Goal: Task Accomplishment & Management: Manage account settings

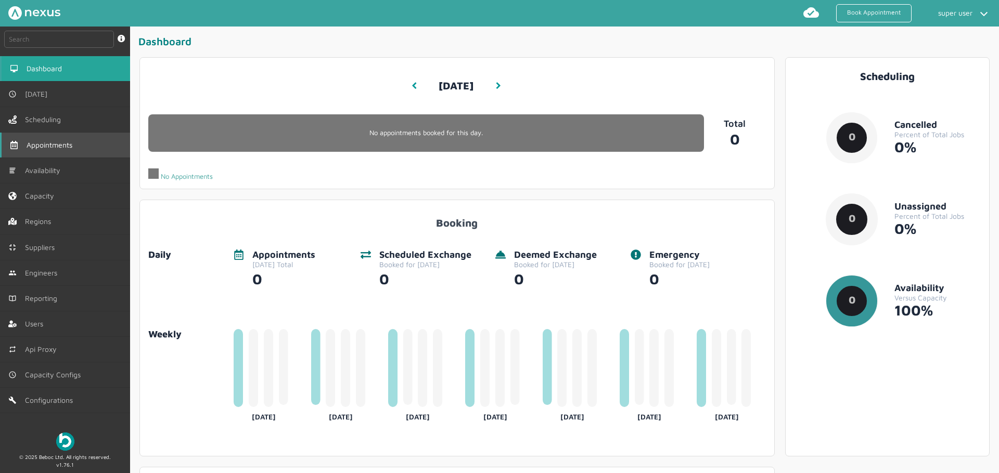
click at [41, 144] on span "Appointments" at bounding box center [52, 145] width 50 height 8
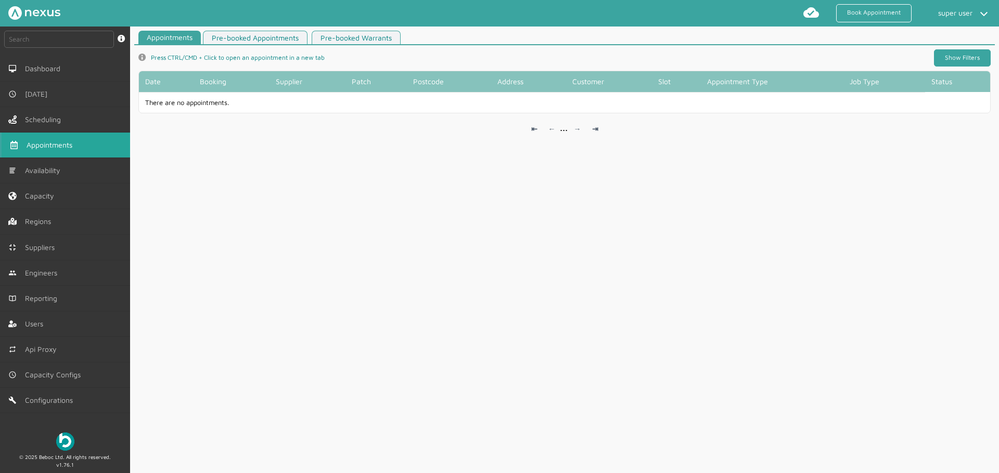
click at [956, 55] on link "Show Filters" at bounding box center [962, 57] width 57 height 17
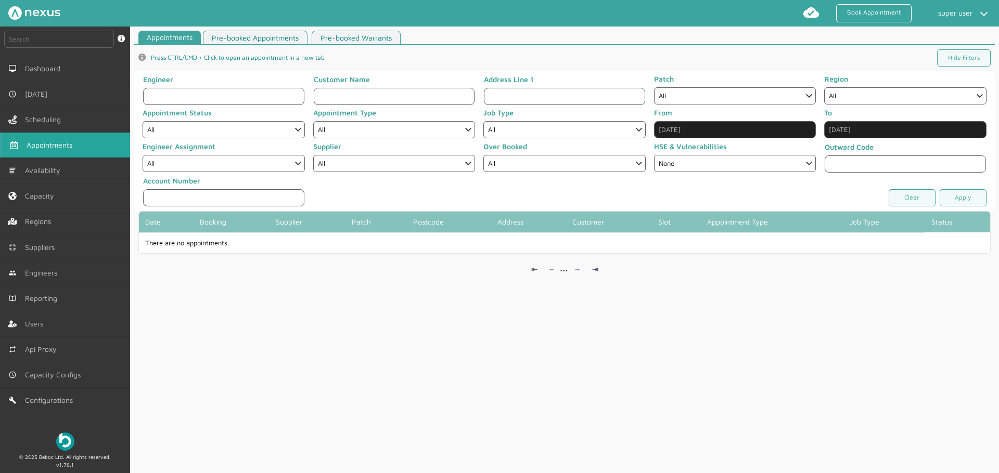
click at [680, 127] on input "Aug 30, 2025" at bounding box center [735, 129] width 162 height 17
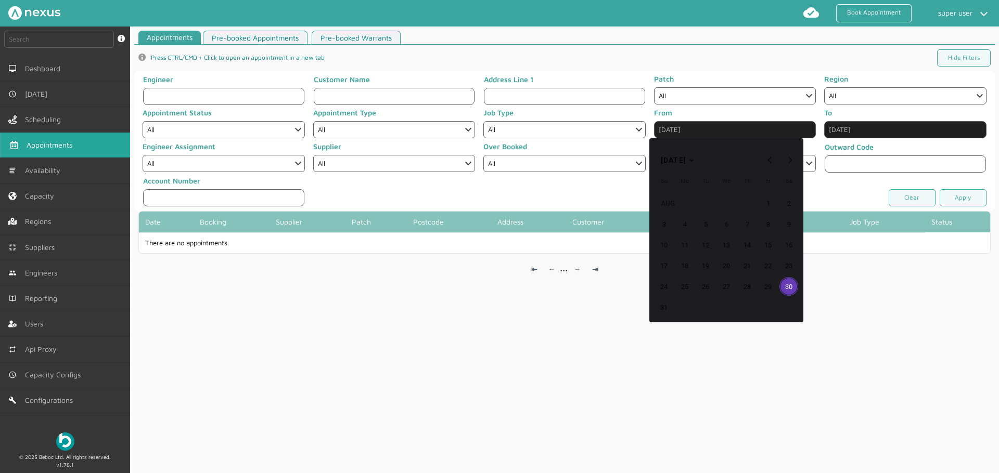
click at [770, 160] on span "Previous month" at bounding box center [769, 160] width 21 height 21
click at [701, 240] on span "10" at bounding box center [705, 245] width 19 height 19
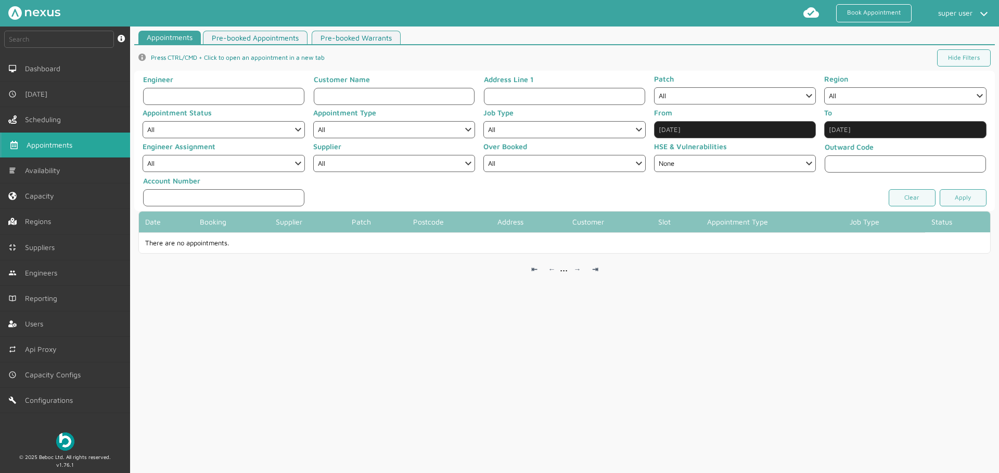
type input "Jun 10, 2025"
click at [962, 202] on link "Apply" at bounding box center [963, 197] width 47 height 17
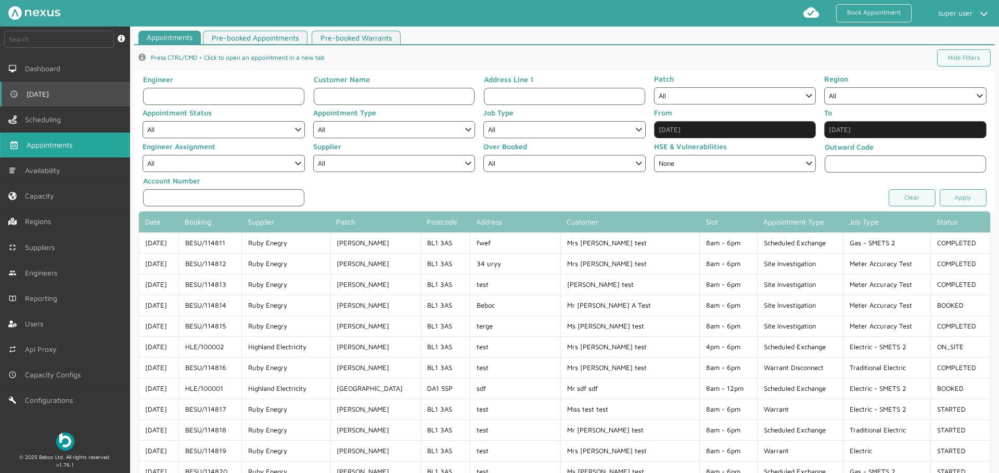
click at [82, 101] on link "[DATE]" at bounding box center [65, 94] width 130 height 25
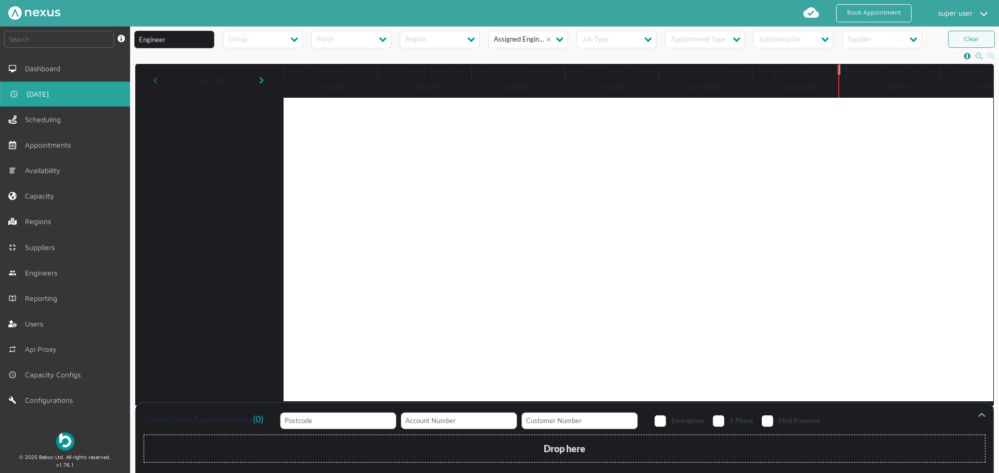
click at [158, 82] on link at bounding box center [156, 80] width 9 height 17
click at [156, 83] on div "Friday, August 29, 2025 11:57 AM Fri, 29 Aug 2025" at bounding box center [565, 235] width 858 height 341
click at [156, 83] on div at bounding box center [570, 301] width 869 height 473
click at [156, 83] on icon at bounding box center [154, 80] width 5 height 7
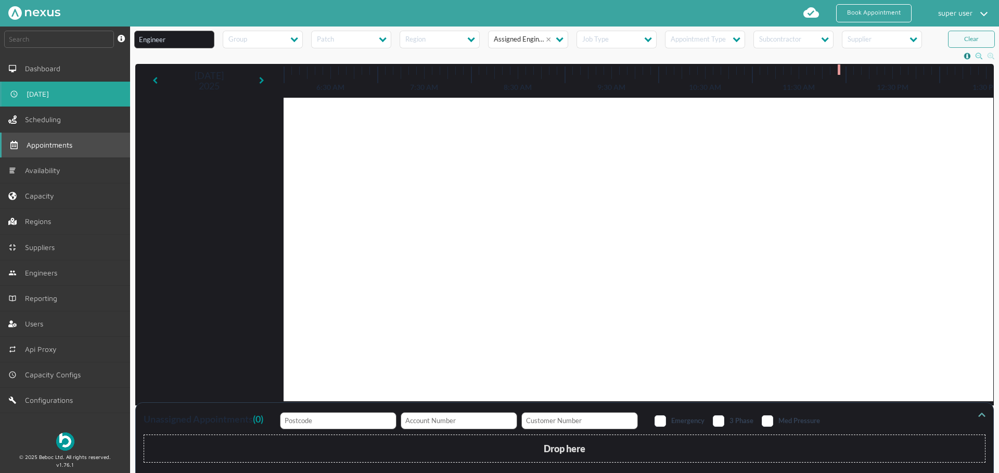
click at [71, 144] on span "Appointments" at bounding box center [52, 145] width 50 height 8
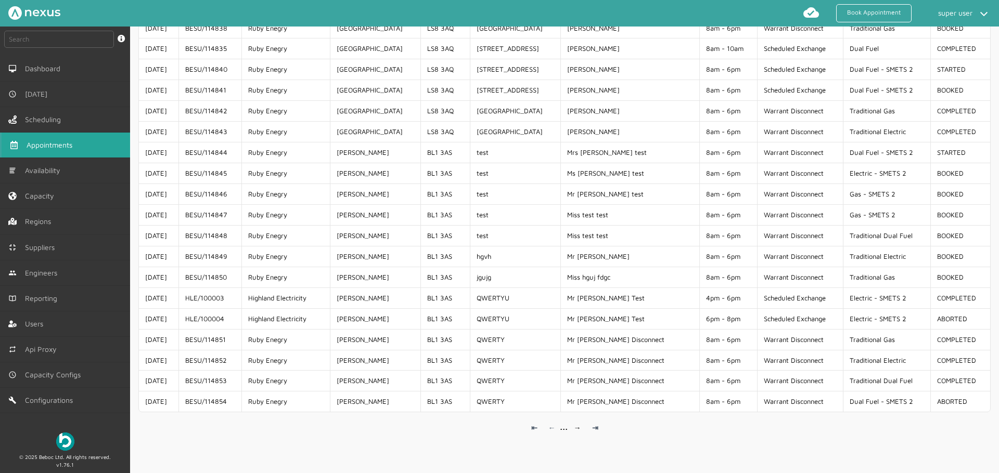
scroll to position [864, 0]
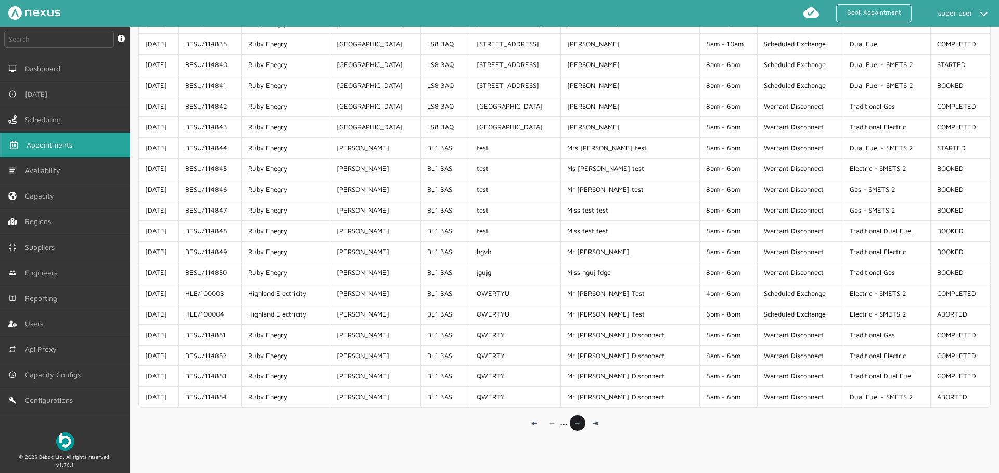
click at [579, 422] on link "→" at bounding box center [578, 424] width 16 height 16
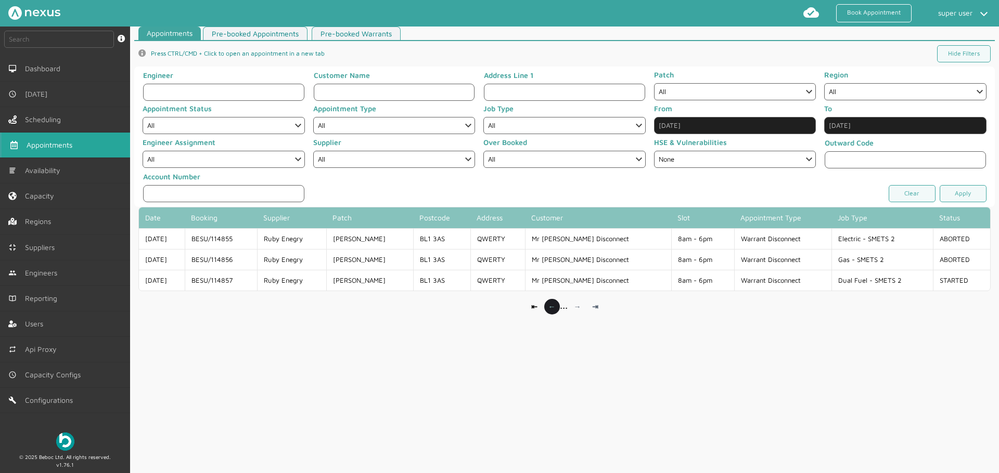
click at [548, 310] on link "←" at bounding box center [552, 307] width 16 height 16
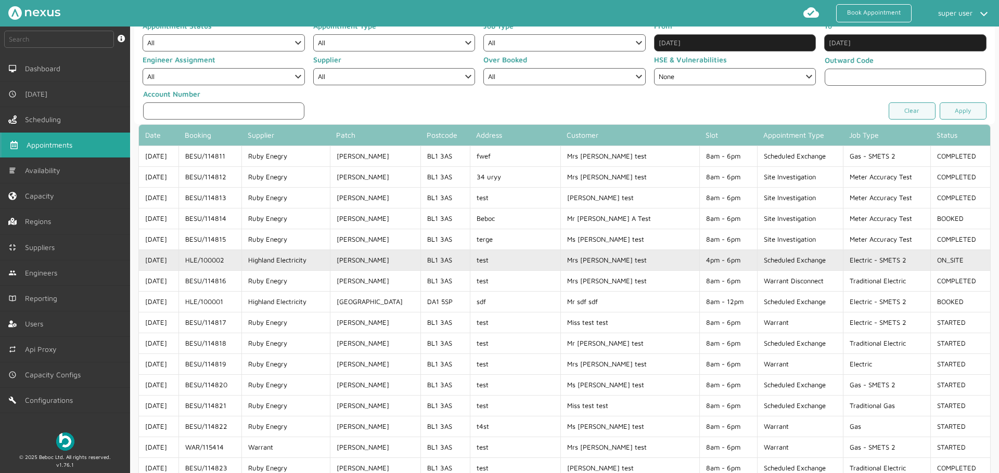
scroll to position [0, 0]
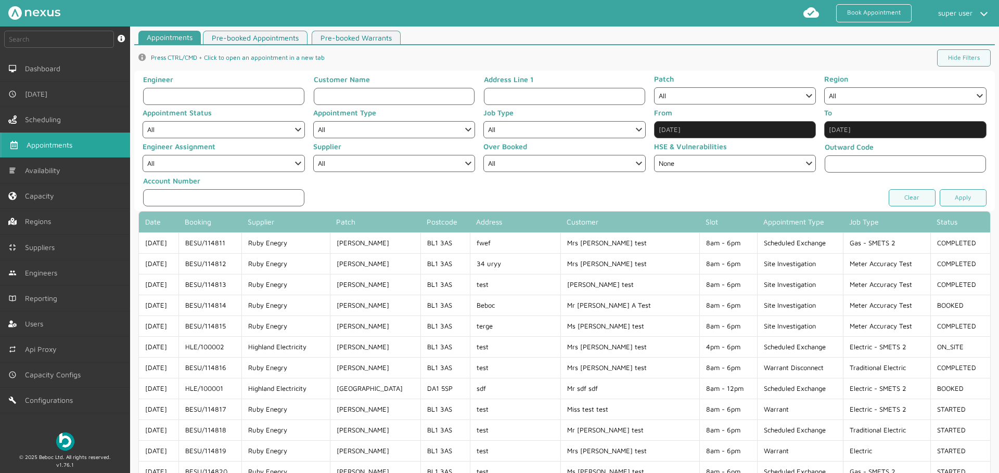
click at [86, 148] on link "Appointments" at bounding box center [65, 145] width 130 height 25
click at [876, 18] on link "Book Appointment" at bounding box center [873, 13] width 75 height 18
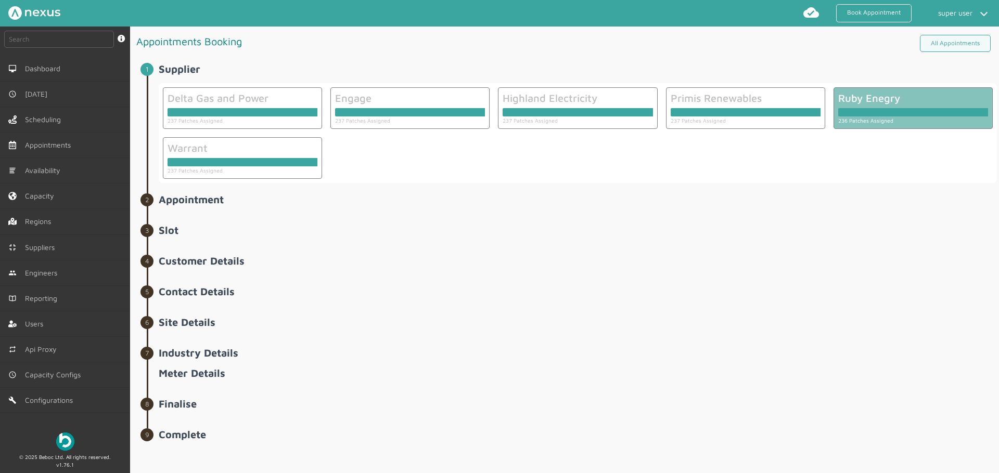
click at [874, 110] on div at bounding box center [913, 112] width 150 height 8
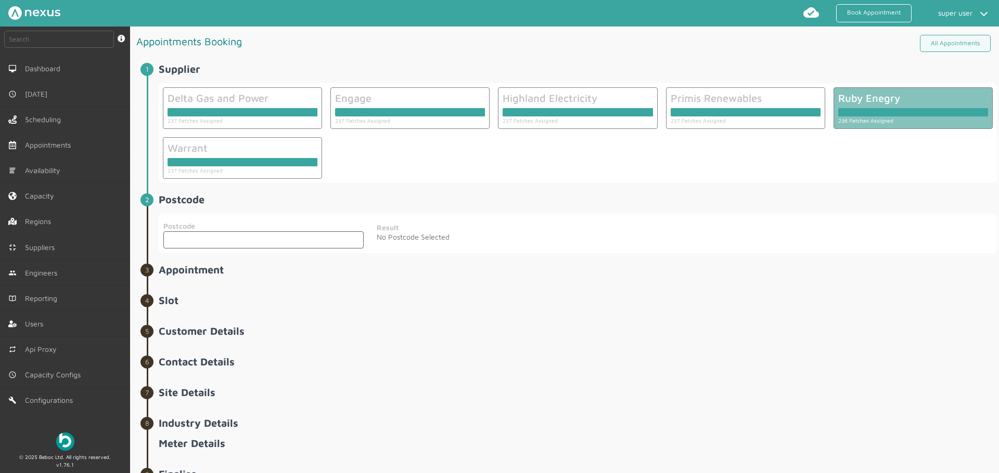
click at [283, 235] on input "text" at bounding box center [263, 240] width 200 height 17
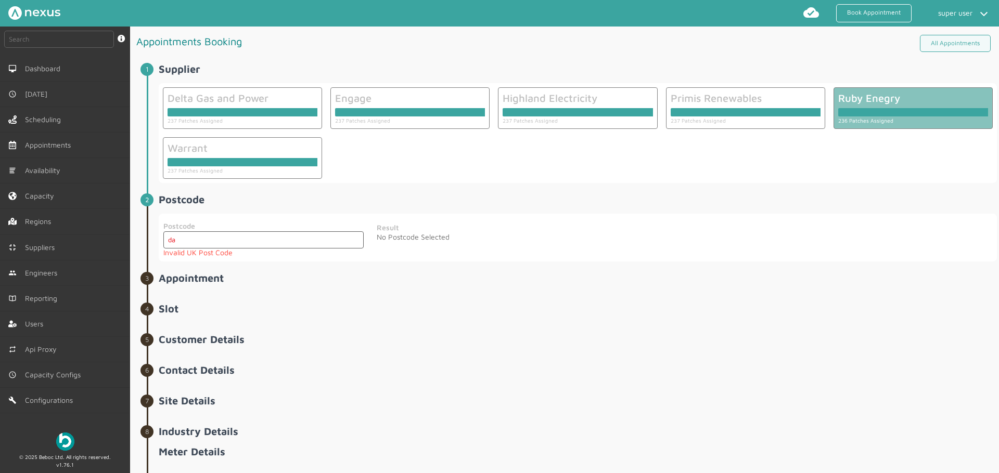
type input "DA1 5SP"
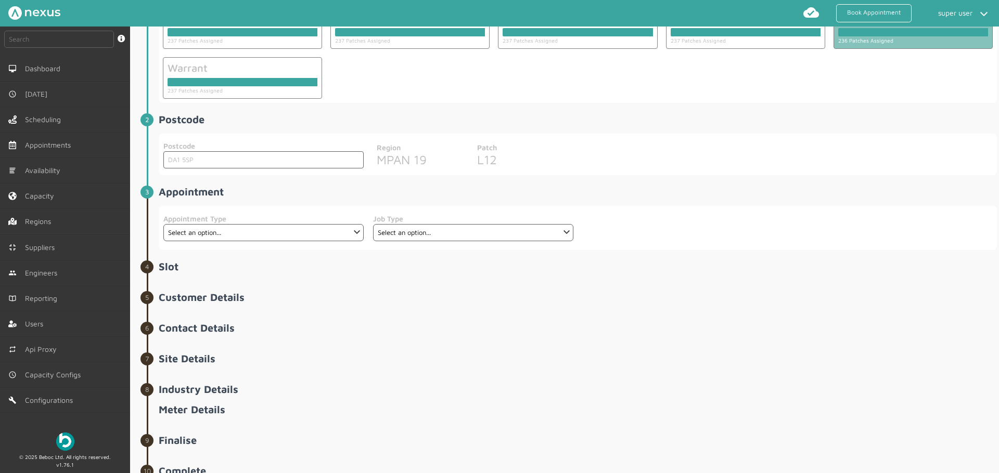
scroll to position [119, 0]
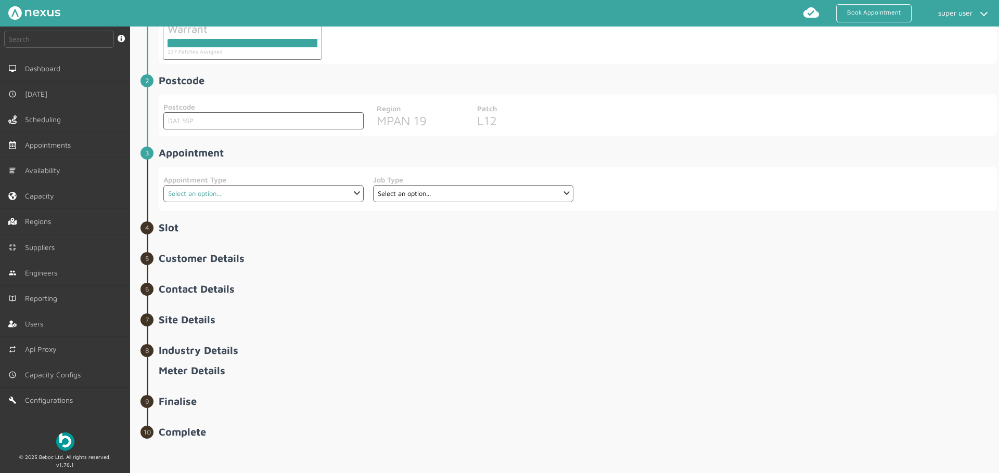
click at [244, 196] on select "Select an option... Additional Work Check Meter Electric Vehicle Emergency Exch…" at bounding box center [263, 193] width 200 height 17
select select "2: 60fa866b98cd746dfe919756"
click at [163, 185] on select "Select an option... Additional Work Check Meter Electric Vehicle Emergency Exch…" at bounding box center [263, 193] width 200 height 17
click at [414, 194] on select "Select an option..." at bounding box center [473, 193] width 200 height 17
select select "1: 60fa869398cd746dfe91975b"
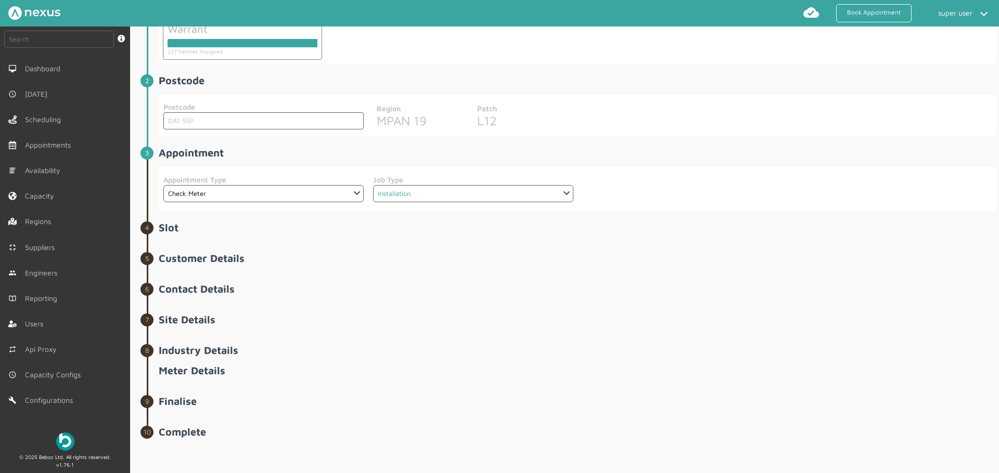
click at [373, 185] on select "Select an option... Installation Installation & Removal Removal" at bounding box center [473, 193] width 200 height 17
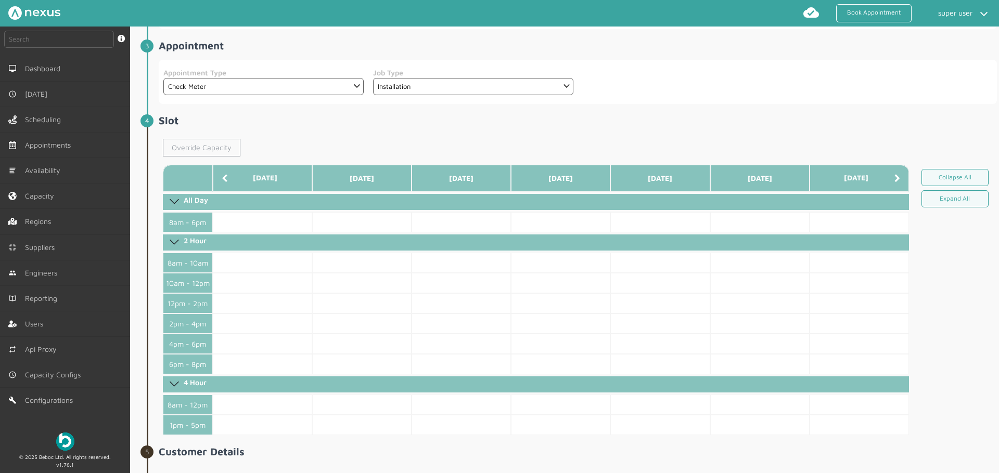
click at [176, 144] on link "Override Capacity" at bounding box center [202, 148] width 78 height 18
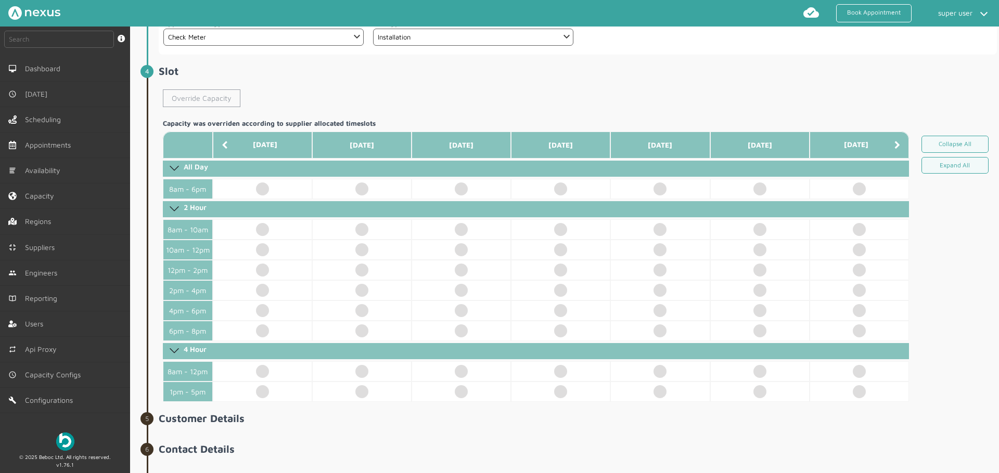
scroll to position [436, 0]
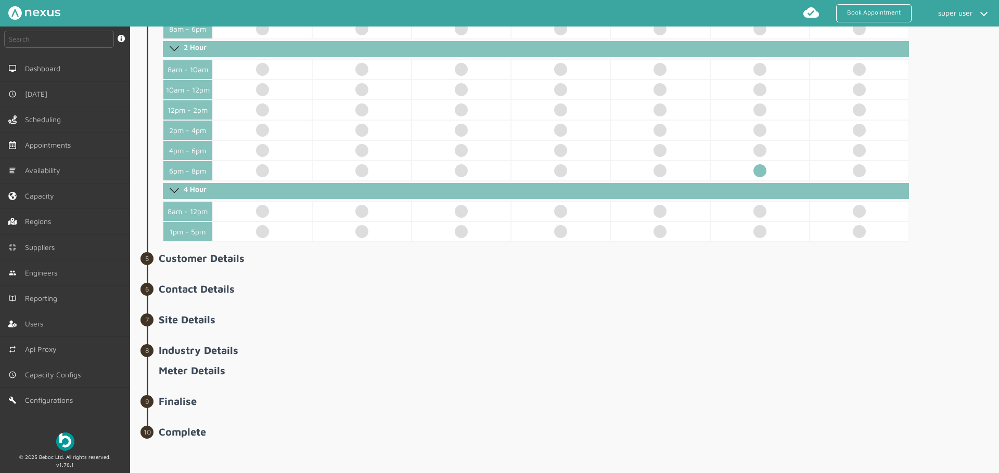
click at [752, 169] on td at bounding box center [759, 171] width 99 height 20
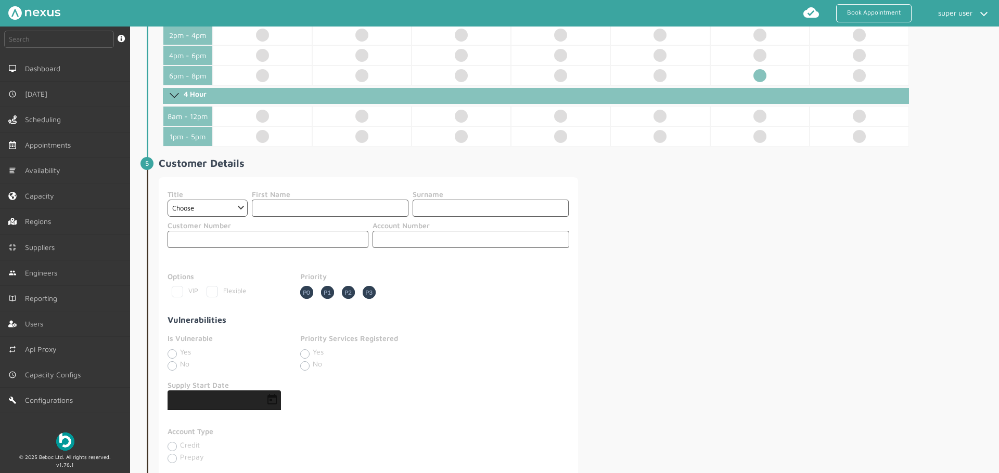
scroll to position [543, 0]
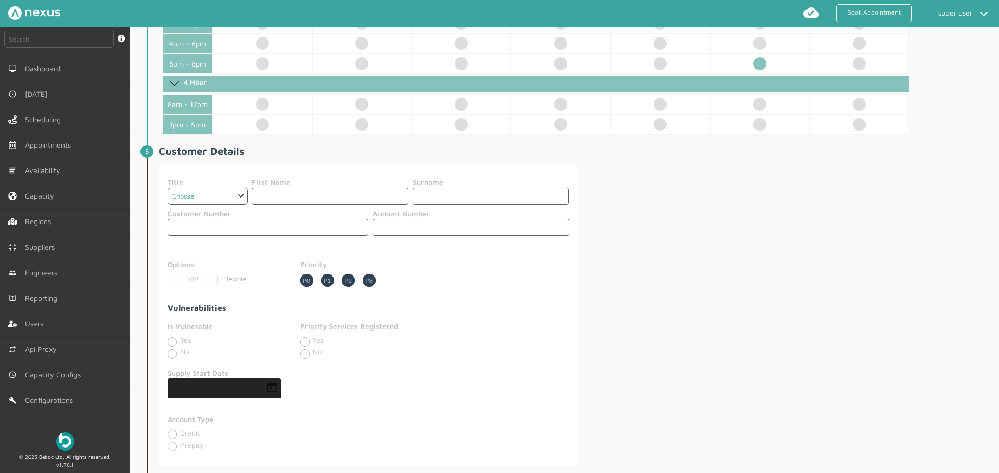
click at [210, 194] on select "Choose Dr Mr Mrs Miss Ms Mx Sir Lady" at bounding box center [208, 196] width 80 height 17
select select "3: Mrs"
click at [168, 188] on select "Choose Dr Mr Mrs Miss Ms Mx Sir Lady" at bounding box center [208, 196] width 80 height 17
drag, startPoint x: 330, startPoint y: 196, endPoint x: 365, endPoint y: 193, distance: 35.5
click at [330, 196] on input "text" at bounding box center [330, 196] width 157 height 17
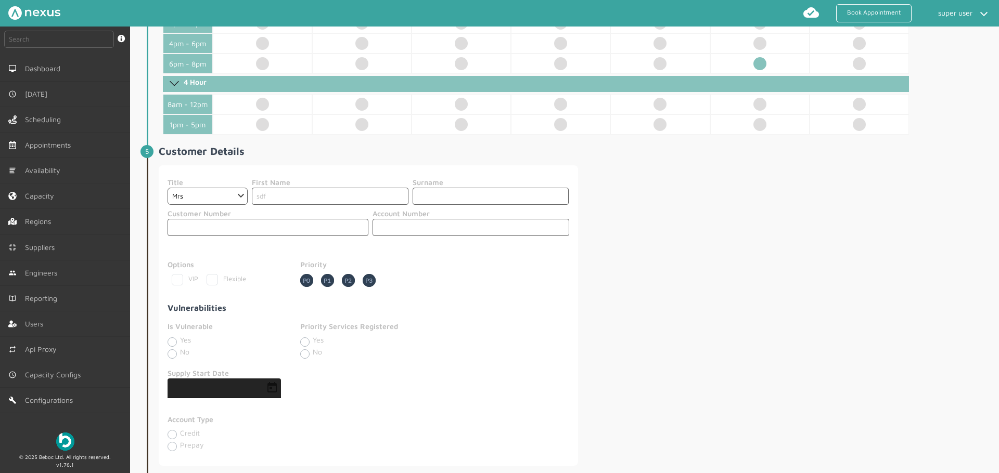
type input "sdf"
click at [475, 201] on input "text" at bounding box center [491, 196] width 157 height 17
type input "sdf"
click at [427, 227] on input "text" at bounding box center [471, 227] width 197 height 17
type input "sdf"
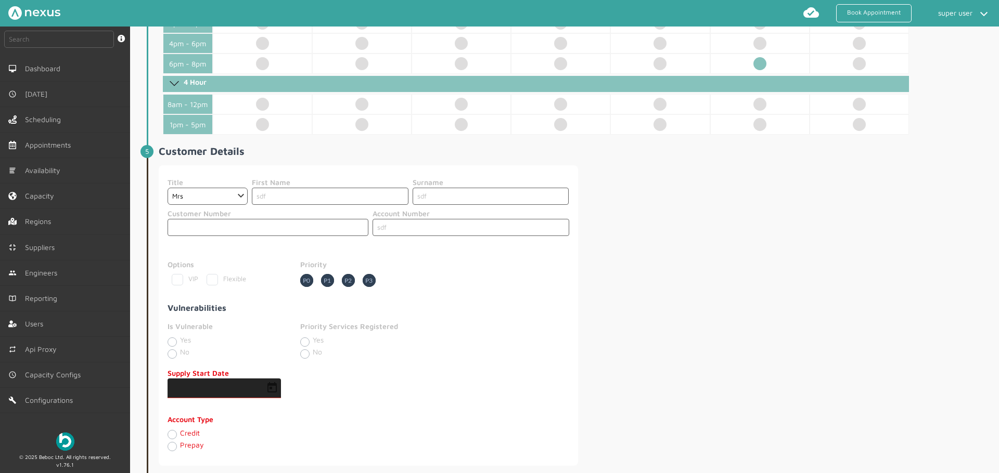
click at [288, 225] on input "text" at bounding box center [268, 227] width 201 height 17
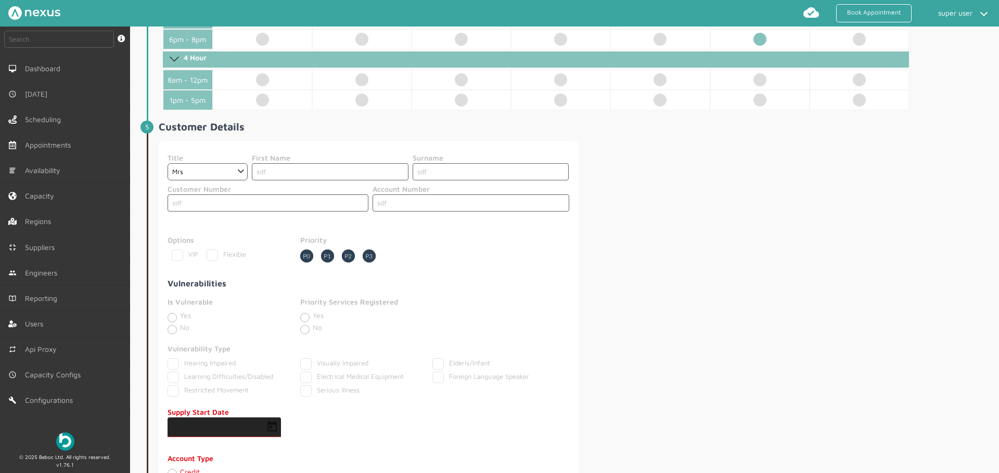
scroll to position [749, 0]
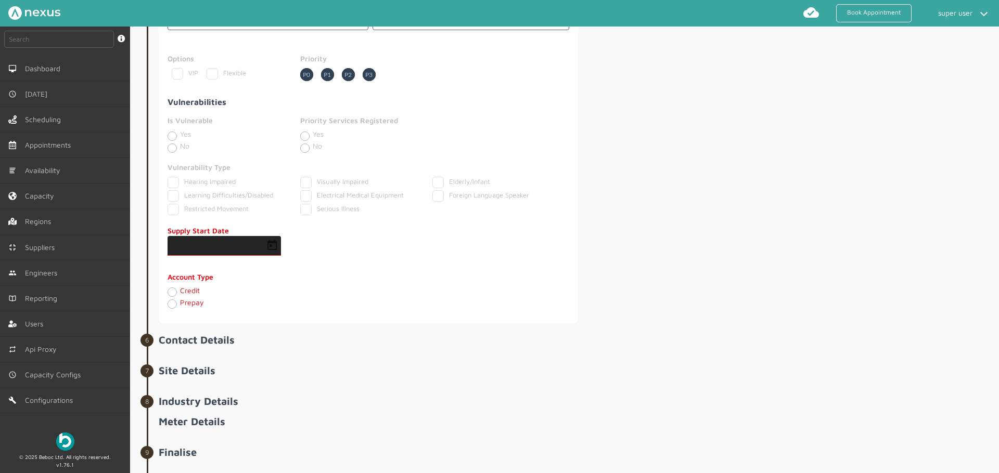
type input "sdf"
click at [411, 256] on fieldset "Supply Start Date Account Type Credit Prepay" at bounding box center [368, 268] width 403 height 93
click at [272, 244] on span "Open calendar" at bounding box center [272, 246] width 25 height 25
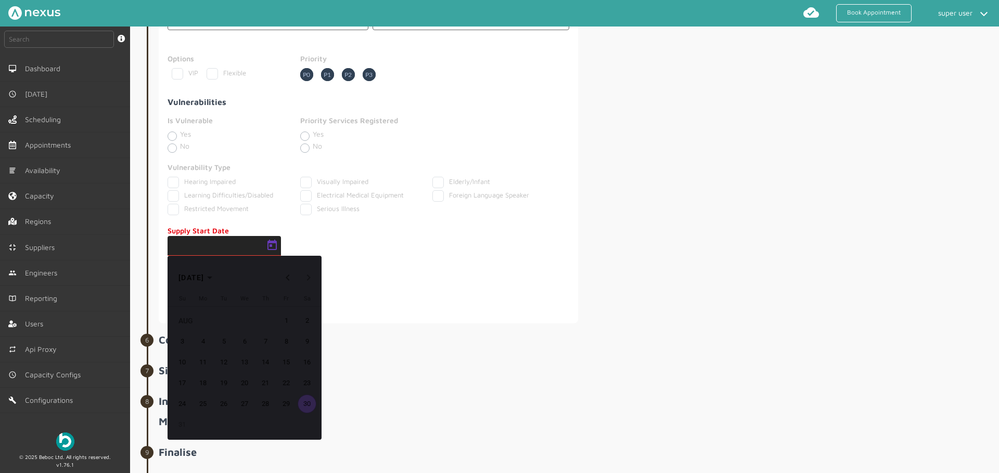
click at [266, 338] on span "7" at bounding box center [265, 341] width 19 height 19
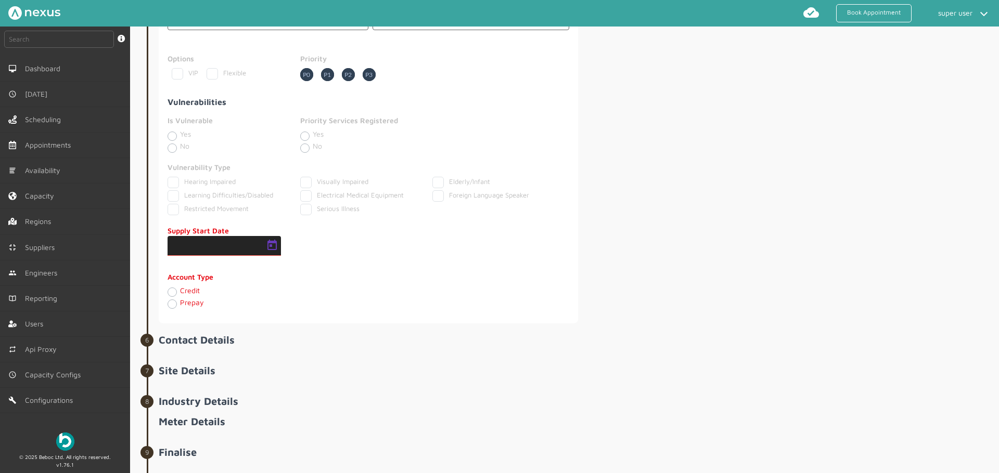
type input "07/08/2025"
click at [190, 288] on label "Credit" at bounding box center [190, 290] width 20 height 9
click at [176, 288] on input "Credit" at bounding box center [172, 292] width 8 height 10
radio input "true"
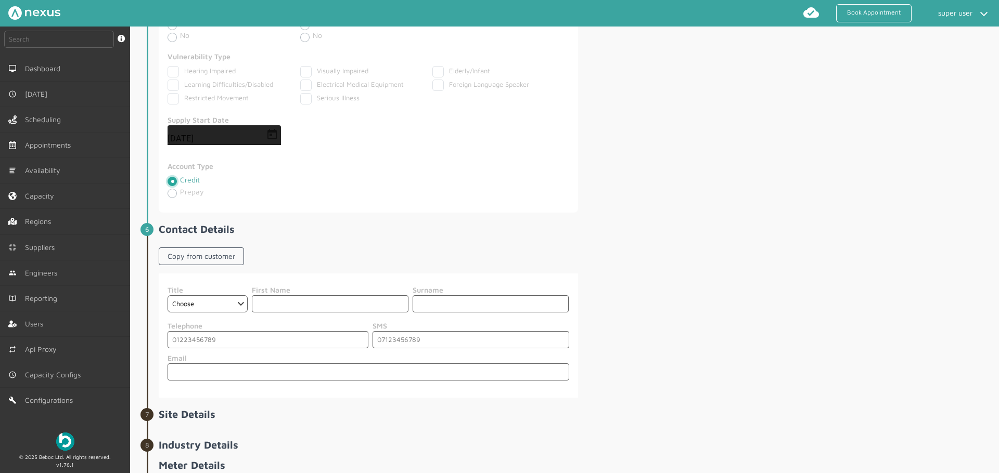
scroll to position [862, 0]
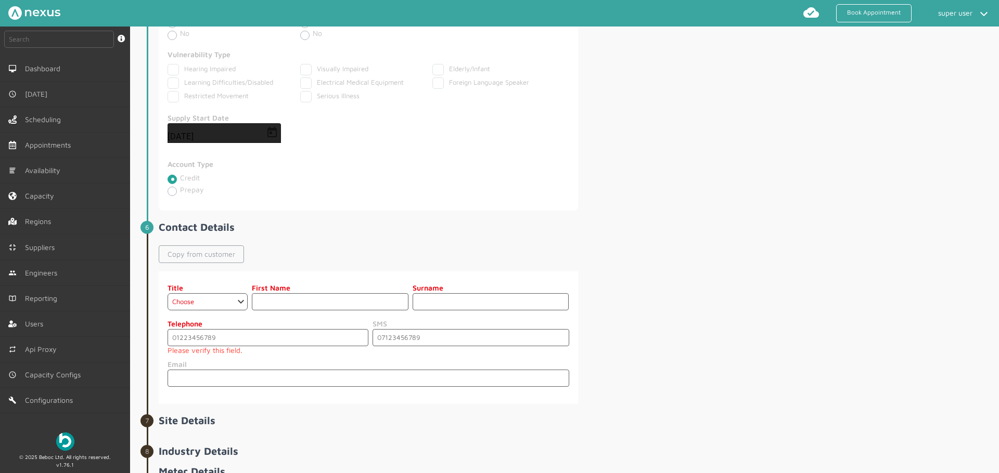
click at [203, 260] on link "Copy from customer" at bounding box center [201, 255] width 85 height 18
select select "3: Mrs"
type input "sdf"
click at [225, 340] on input "tel" at bounding box center [268, 337] width 201 height 17
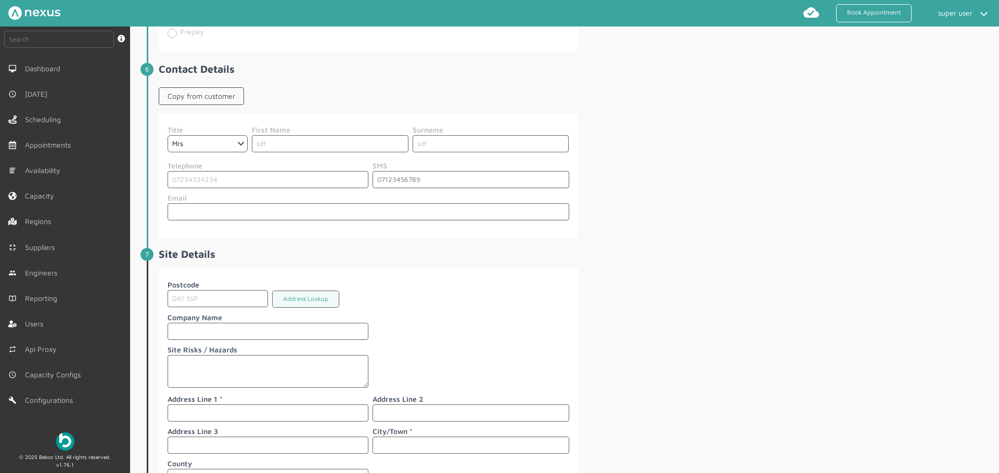
scroll to position [1045, 0]
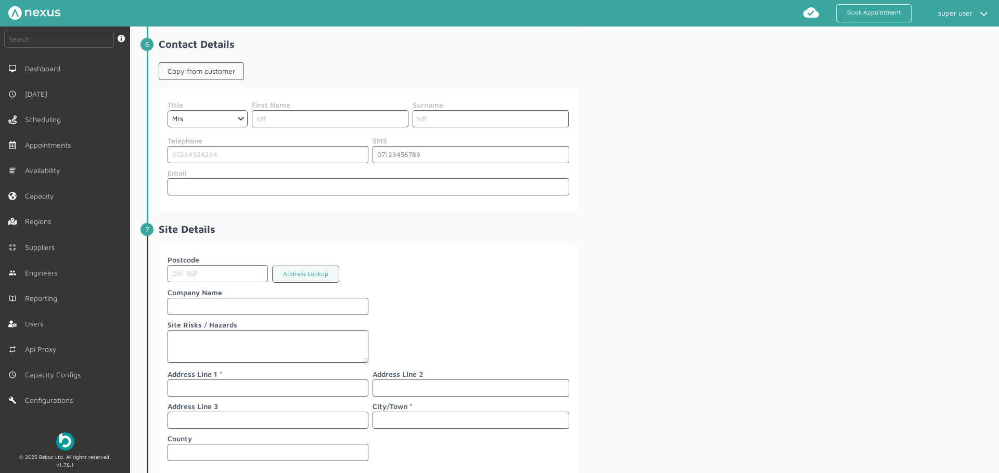
type input "07234324234"
click at [238, 407] on label "Address Line 3" at bounding box center [268, 406] width 201 height 11
click at [254, 382] on input "text" at bounding box center [268, 388] width 201 height 17
type input "sdf"
click at [464, 425] on input "text" at bounding box center [471, 420] width 197 height 17
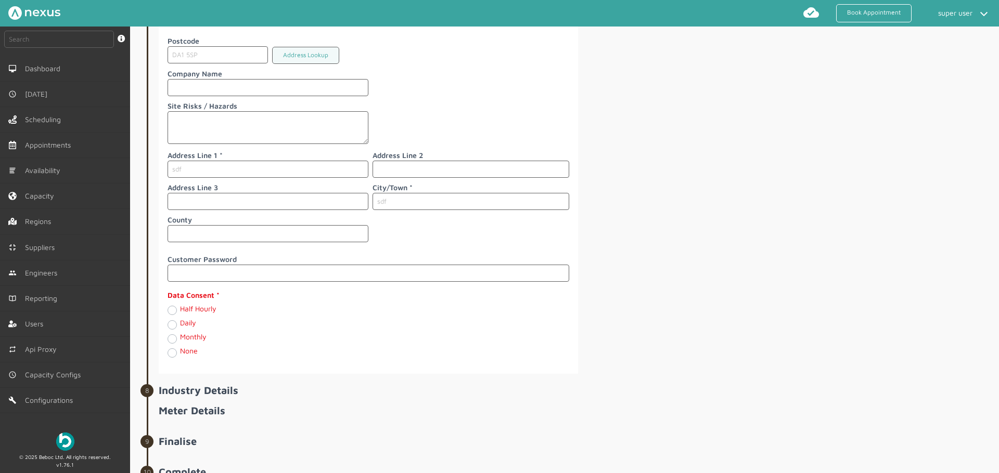
scroll to position [1304, 0]
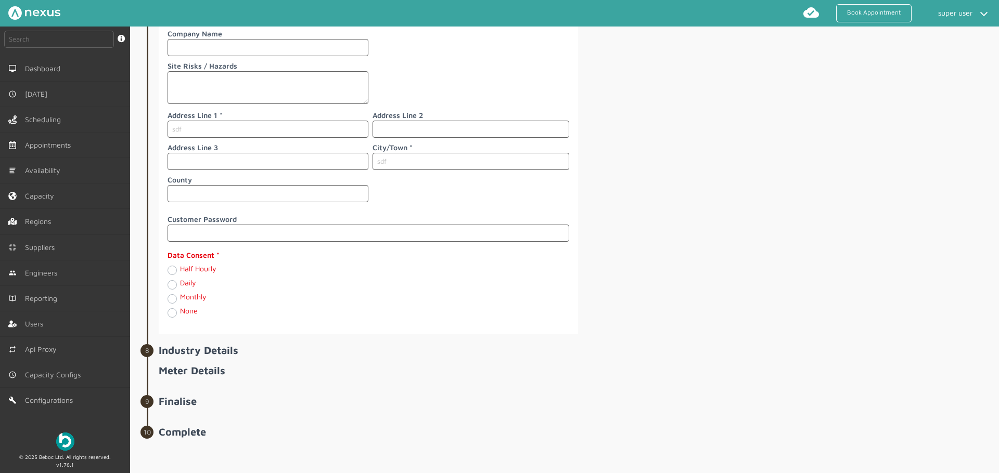
type input "sdf"
click at [189, 265] on label "Half Hourly" at bounding box center [198, 268] width 36 height 9
click at [176, 265] on Hourly "Half Hourly" at bounding box center [172, 270] width 8 height 10
radio Hourly "true"
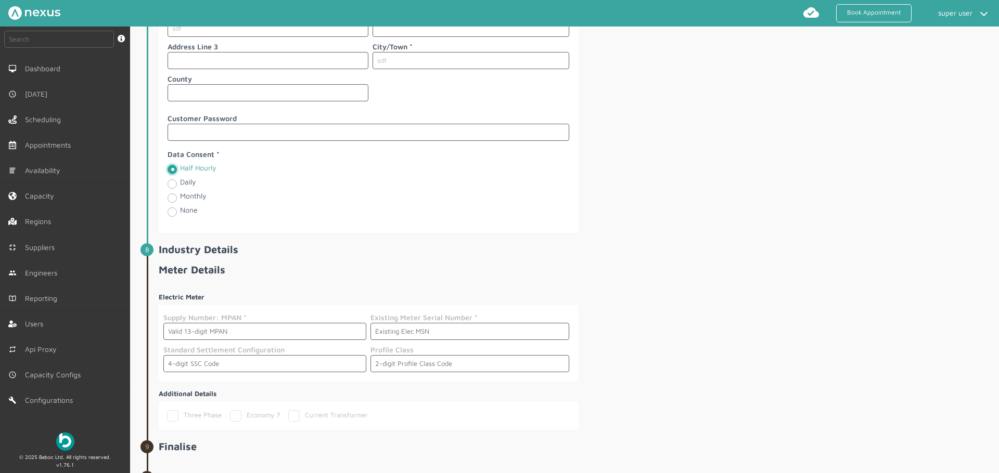
scroll to position [1451, 0]
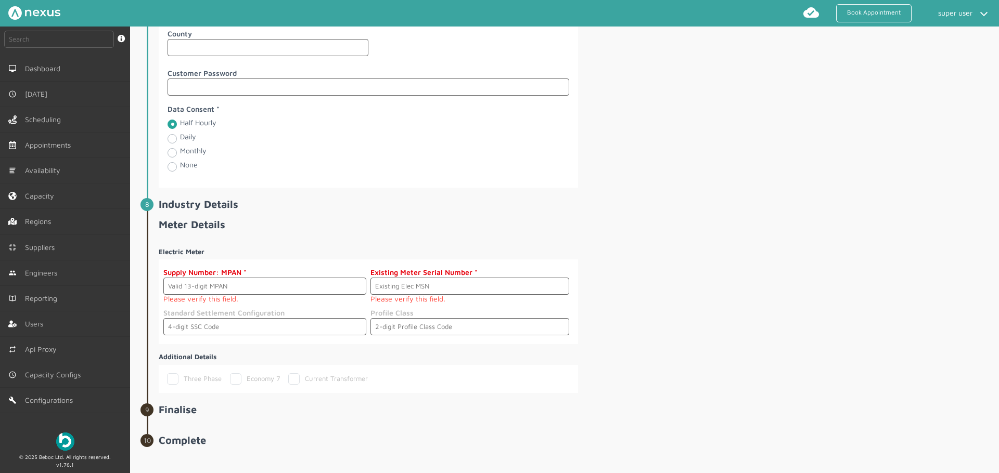
click at [723, 266] on div "Electric Meter Supply Number: MPAN Please verify this field. Existing Meter Ser…" at bounding box center [578, 316] width 838 height 155
click at [204, 287] on input "text" at bounding box center [264, 286] width 203 height 17
paste input "1610012087568"
type input "1610012087568"
click at [486, 289] on input "text" at bounding box center [469, 286] width 199 height 17
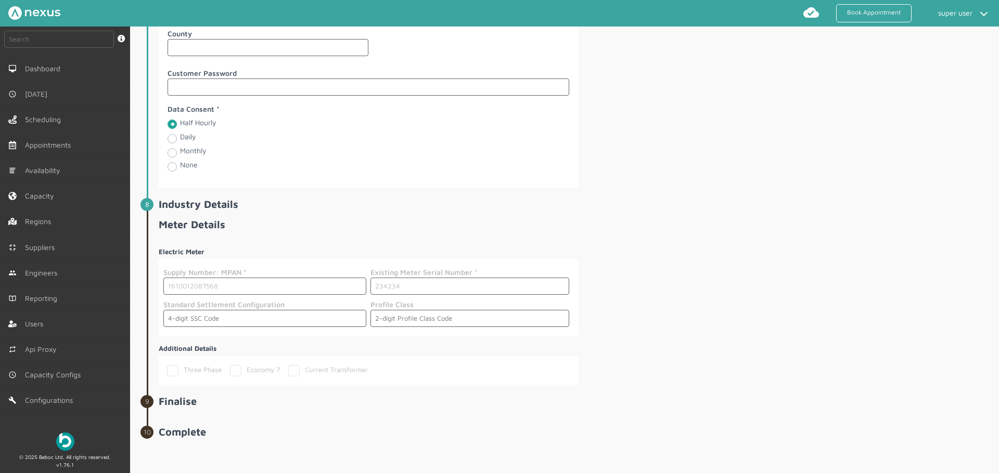
type input "234234"
click at [325, 312] on input "text" at bounding box center [264, 318] width 203 height 17
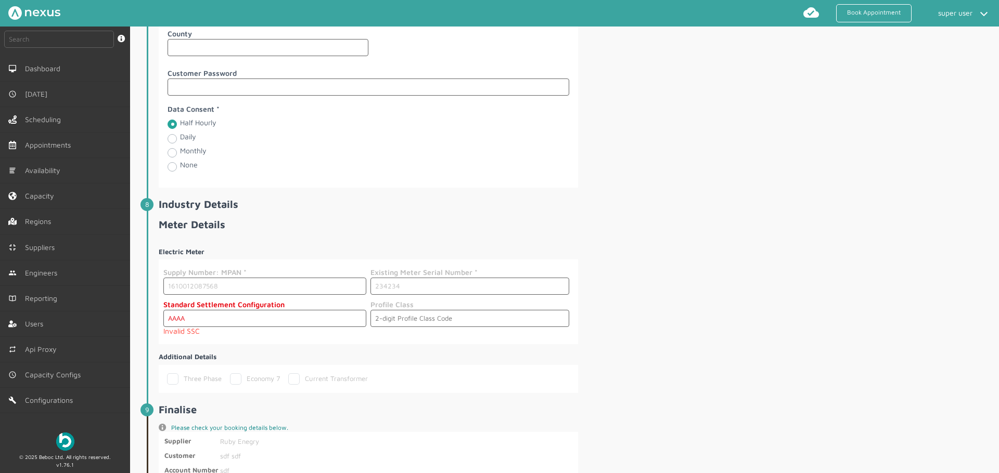
type input "AAAA"
click at [455, 319] on input "text" at bounding box center [469, 318] width 199 height 17
type input "AA"
click at [220, 318] on input "AAAA" at bounding box center [264, 318] width 203 height 17
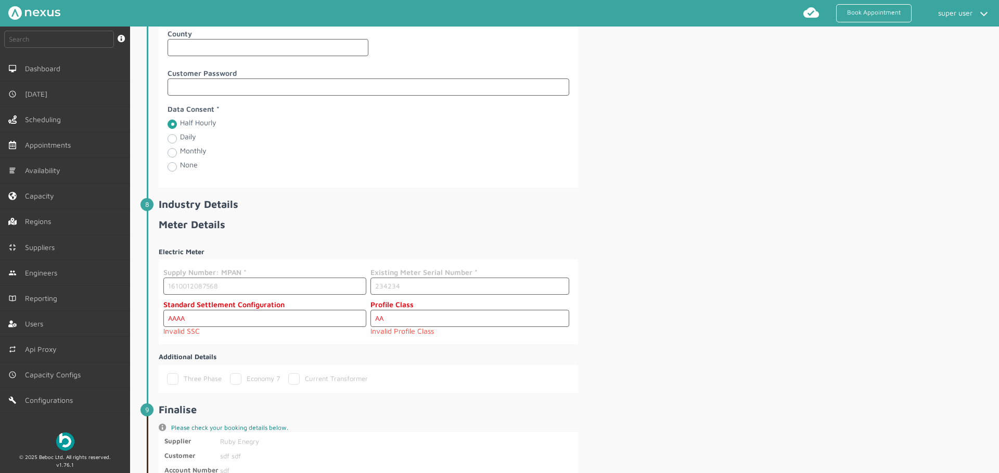
click at [220, 318] on input "AAAA" at bounding box center [264, 318] width 203 height 17
type input "1324"
click at [410, 321] on input "AA" at bounding box center [469, 318] width 199 height 17
click at [410, 321] on input "2" at bounding box center [469, 318] width 199 height 17
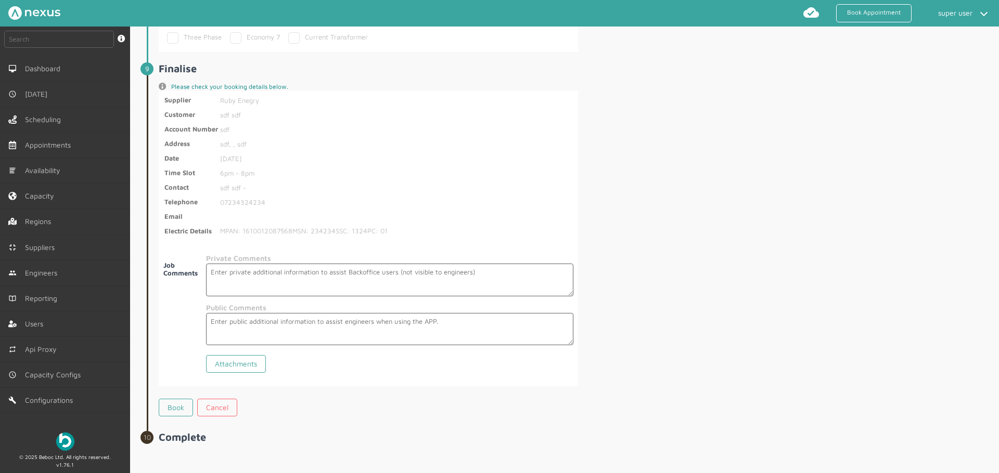
scroll to position [1789, 0]
type input "01"
click at [181, 405] on link "Book" at bounding box center [176, 403] width 34 height 18
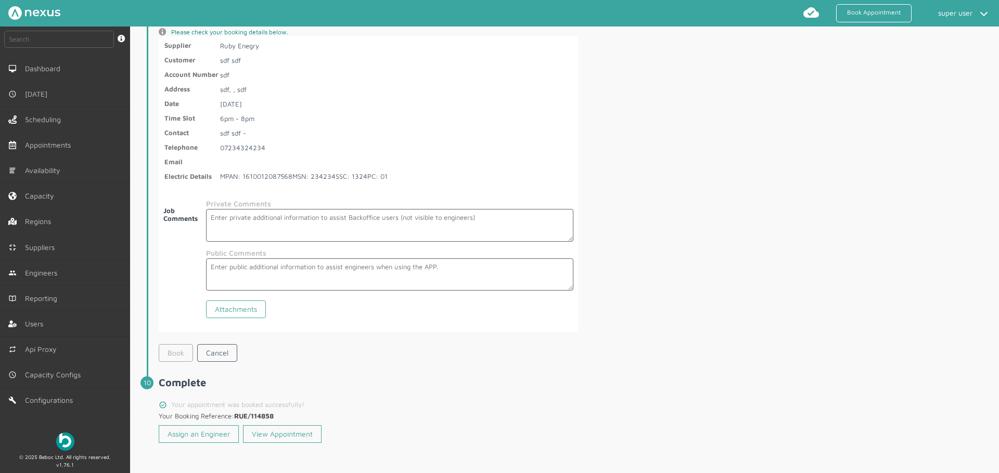
scroll to position [1837, 0]
click at [288, 424] on div "Assign an Engineer View Appointment" at bounding box center [368, 433] width 419 height 26
click at [272, 436] on link "View Appointment" at bounding box center [282, 434] width 79 height 18
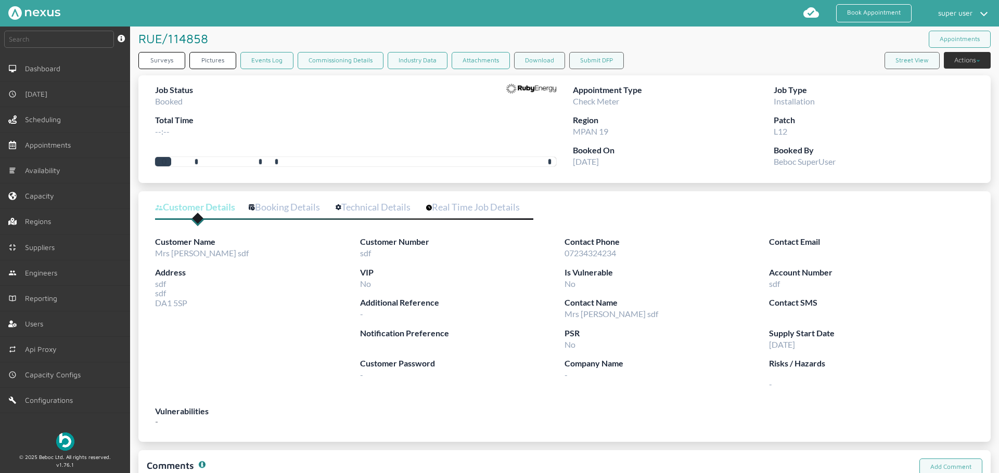
click at [529, 115] on div at bounding box center [531, 114] width 50 height 61
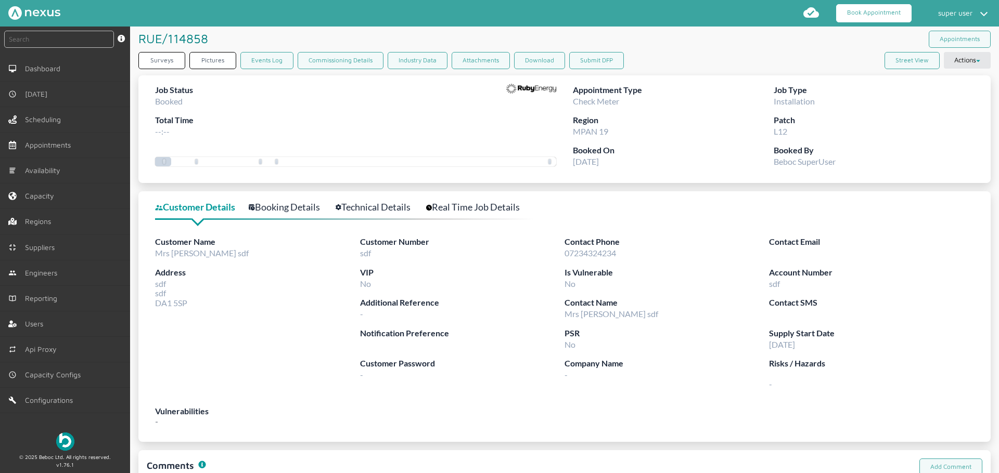
click at [878, 14] on link "Book Appointment" at bounding box center [873, 13] width 75 height 18
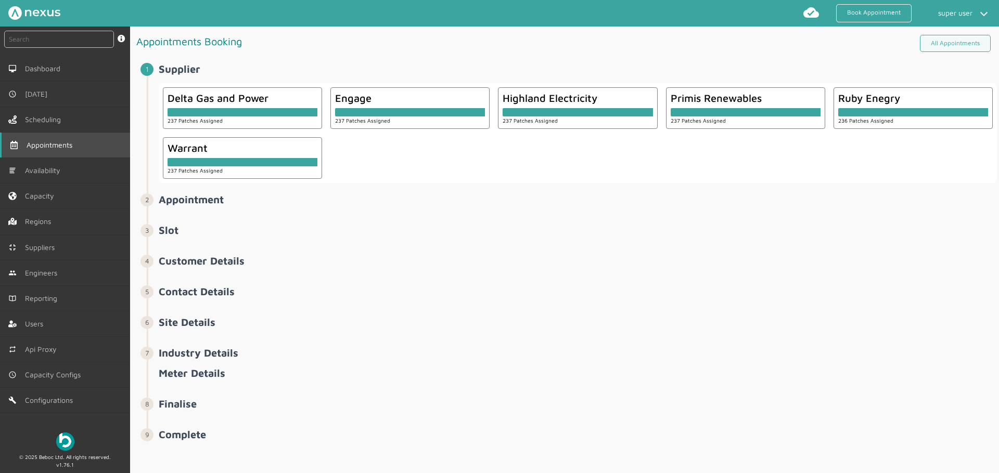
click at [89, 150] on link "Appointments" at bounding box center [65, 145] width 130 height 25
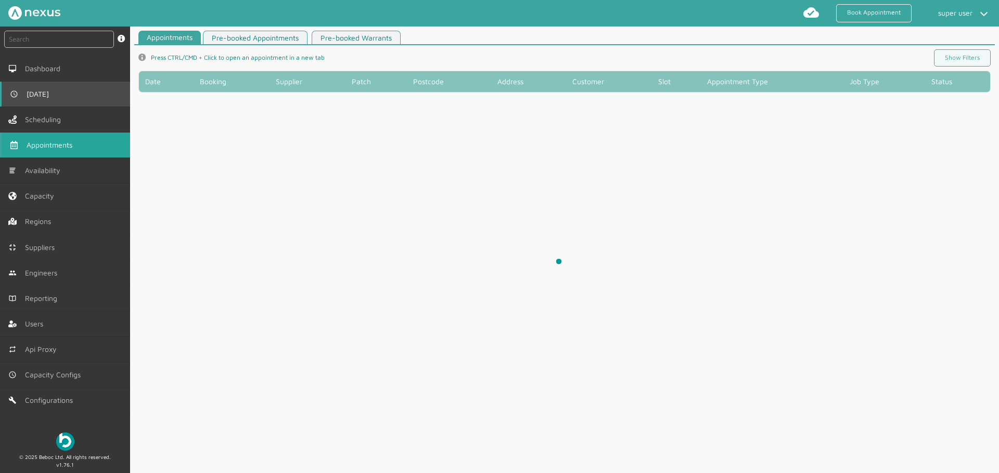
click at [84, 85] on link "[DATE]" at bounding box center [65, 94] width 130 height 25
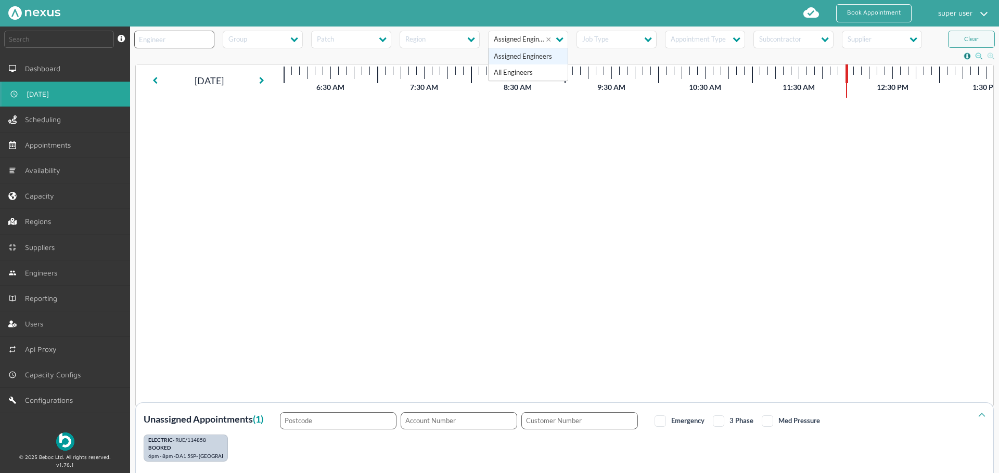
click at [531, 39] on input "text" at bounding box center [518, 38] width 48 height 8
click at [527, 70] on div "All Engineers" at bounding box center [528, 73] width 69 height 8
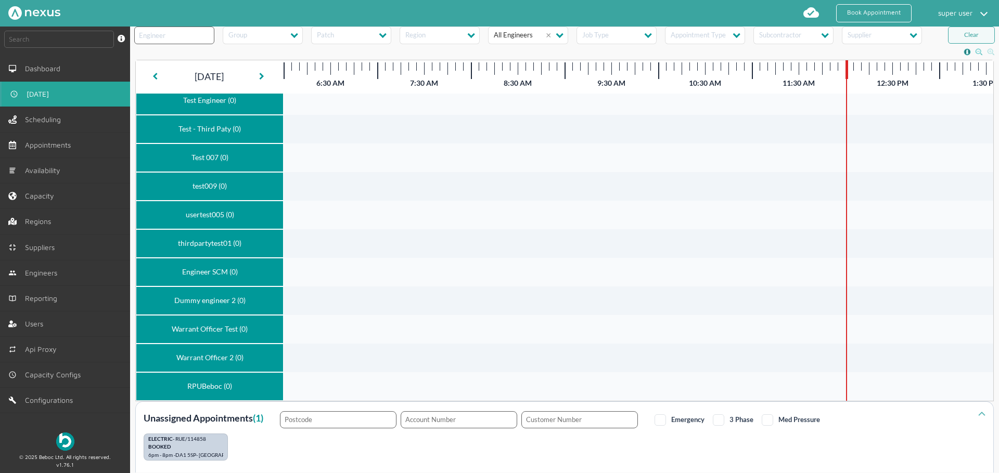
scroll to position [20, 0]
drag, startPoint x: 168, startPoint y: 291, endPoint x: 237, endPoint y: 291, distance: 69.7
click at [237, 291] on div "Dummy engineer 2 (0)" at bounding box center [209, 300] width 138 height 19
copy div "Dummy engineer 2"
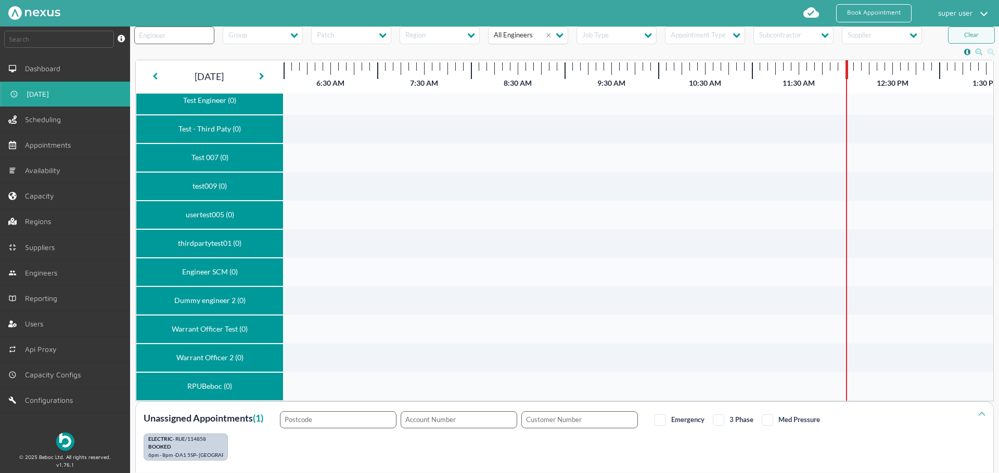
click at [531, 35] on input "text" at bounding box center [518, 34] width 48 height 8
click at [522, 53] on div "Assigned Engineers" at bounding box center [528, 52] width 69 height 8
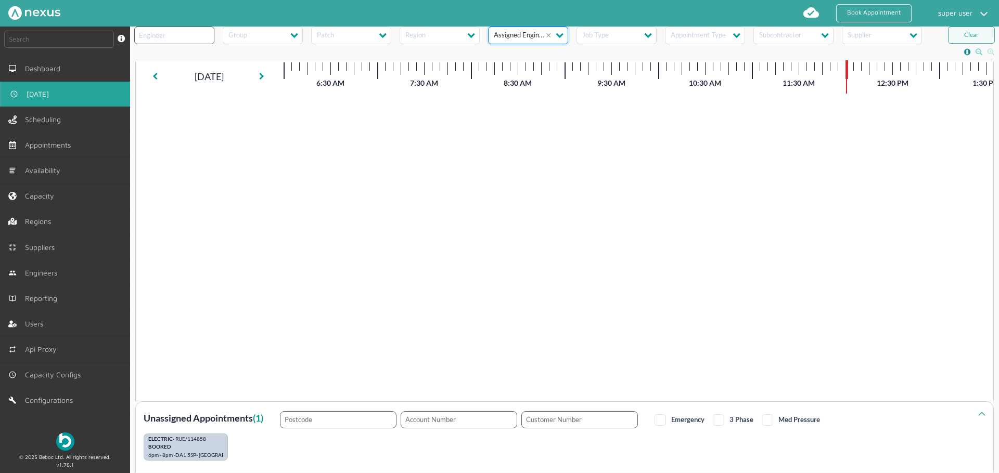
click at [523, 35] on input "text" at bounding box center [518, 34] width 48 height 8
click at [520, 65] on div "All Engineers" at bounding box center [528, 69] width 69 height 8
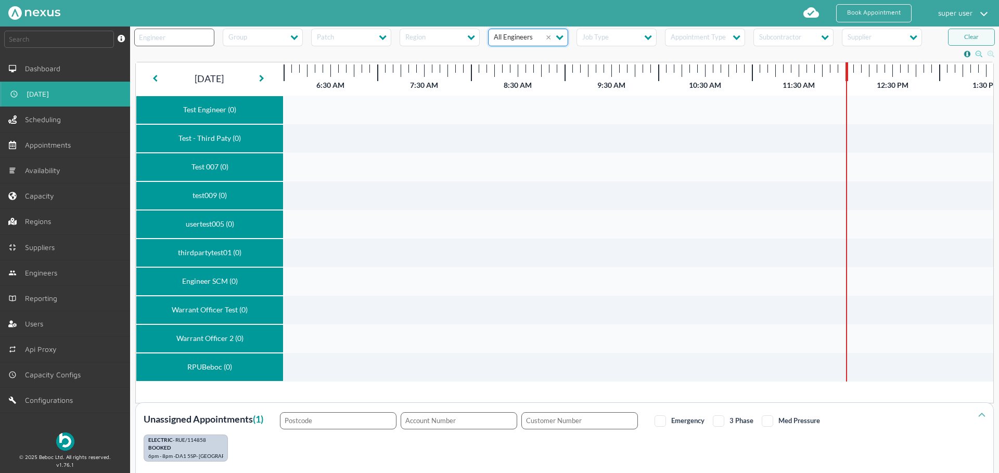
scroll to position [0, 0]
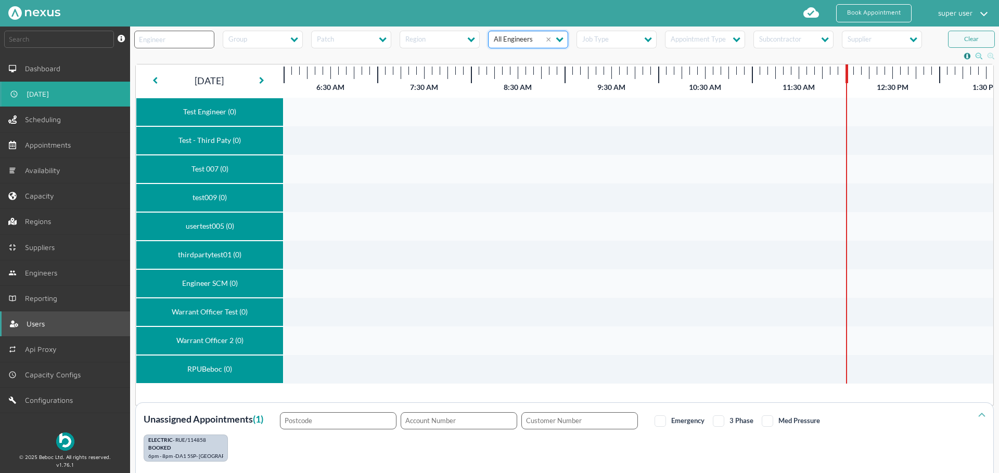
click at [41, 332] on link "Users" at bounding box center [65, 324] width 130 height 25
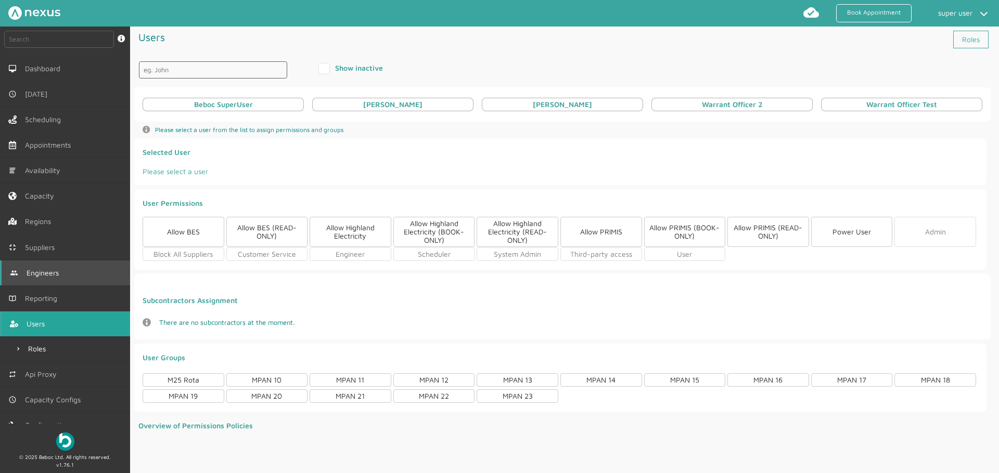
click at [62, 273] on span "Engineers" at bounding box center [45, 273] width 36 height 8
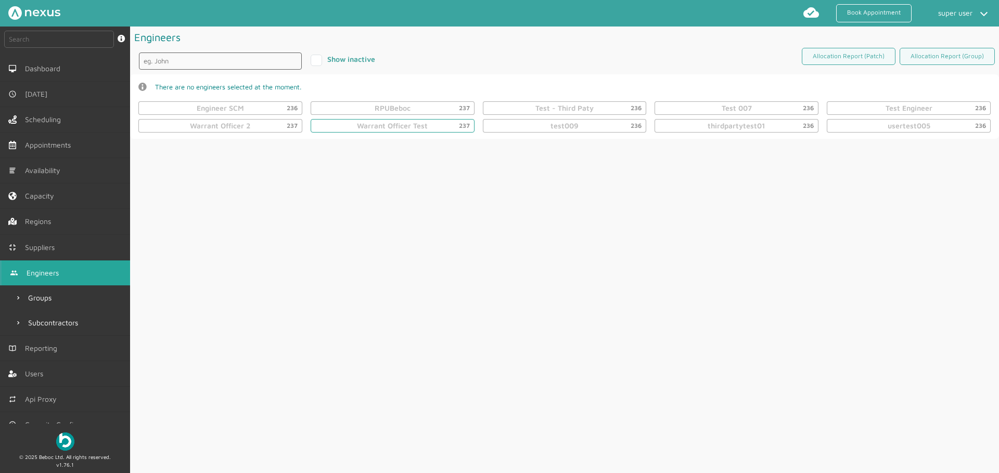
click at [367, 126] on div "Warrant Officer Test 237" at bounding box center [392, 126] width 71 height 8
